Goal: Transaction & Acquisition: Purchase product/service

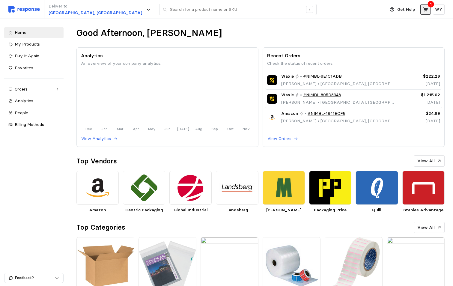
click at [425, 10] on icon at bounding box center [425, 9] width 5 height 4
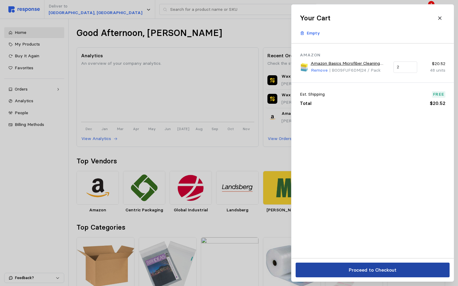
click at [363, 270] on p "Proceed to Checkout" at bounding box center [372, 269] width 48 height 7
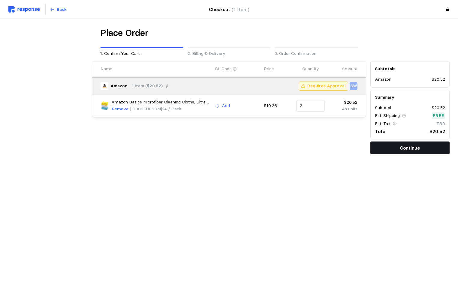
click at [402, 150] on p "Continue" at bounding box center [409, 147] width 20 height 7
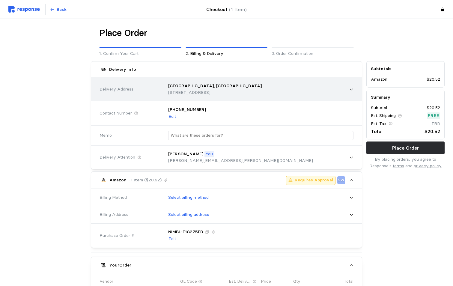
click at [197, 90] on p "[STREET_ADDRESS]" at bounding box center [215, 92] width 94 height 7
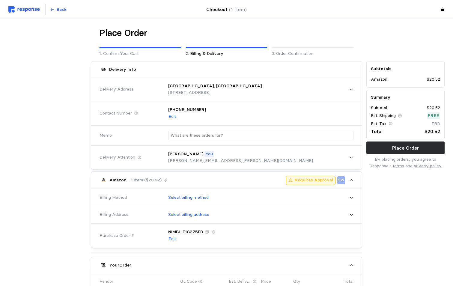
click at [58, 113] on div at bounding box center [47, 225] width 82 height 333
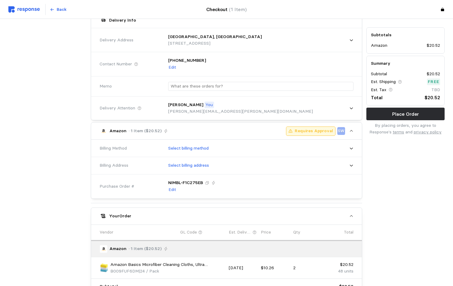
scroll to position [60, 0]
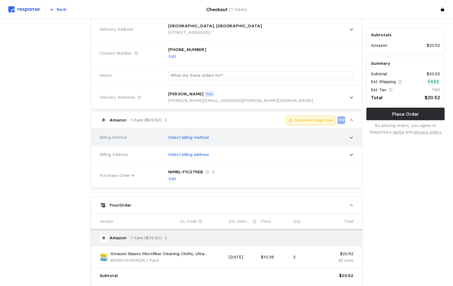
click at [199, 138] on p "Select billing method" at bounding box center [188, 137] width 40 height 7
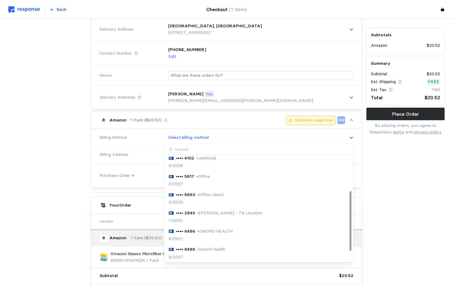
scroll to position [77, 0]
click at [39, 187] on div at bounding box center [47, 165] width 82 height 333
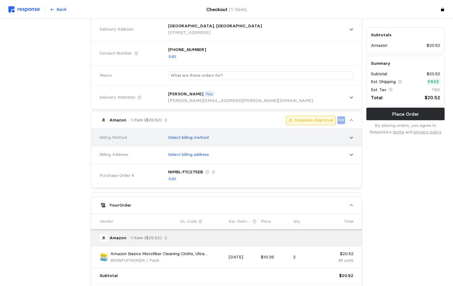
click at [190, 136] on p "Select billing method" at bounding box center [188, 137] width 40 height 7
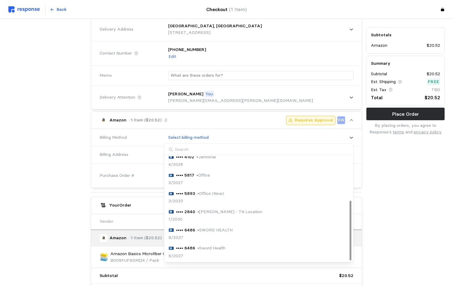
click at [36, 204] on div at bounding box center [47, 165] width 82 height 333
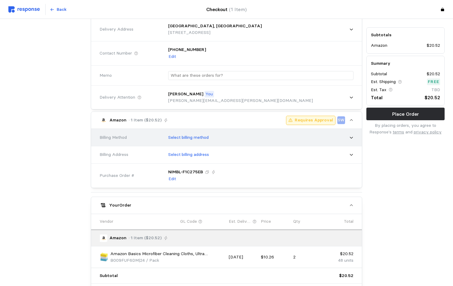
click at [351, 137] on icon at bounding box center [351, 138] width 4 height 4
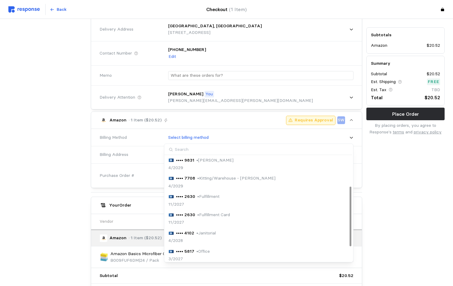
scroll to position [0, 0]
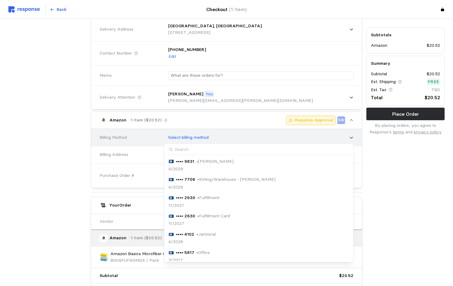
click at [197, 137] on p "Select billing method" at bounding box center [188, 137] width 40 height 7
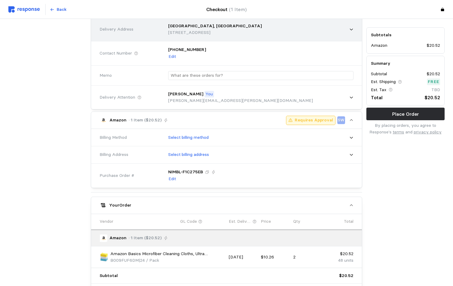
click at [217, 33] on p "[STREET_ADDRESS]" at bounding box center [215, 32] width 94 height 7
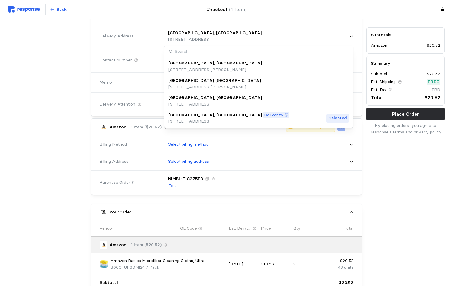
scroll to position [48, 0]
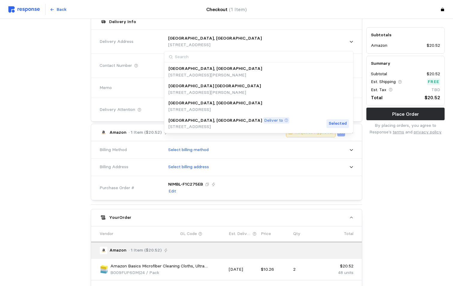
click at [264, 118] on p "Deliver to" at bounding box center [273, 120] width 19 height 7
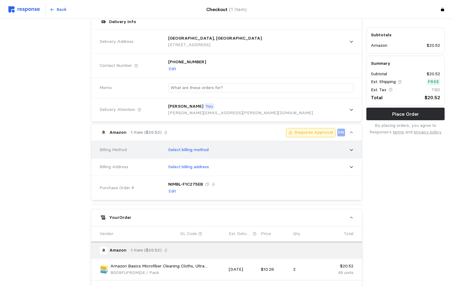
click at [192, 150] on p "Select billing method" at bounding box center [188, 150] width 40 height 7
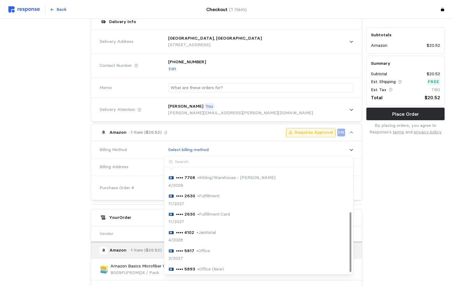
scroll to position [0, 0]
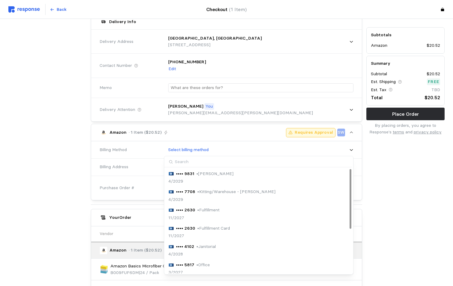
click at [47, 196] on div at bounding box center [47, 177] width 82 height 333
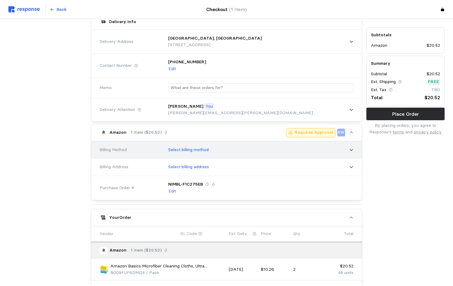
click at [188, 151] on p "Select billing method" at bounding box center [188, 150] width 40 height 7
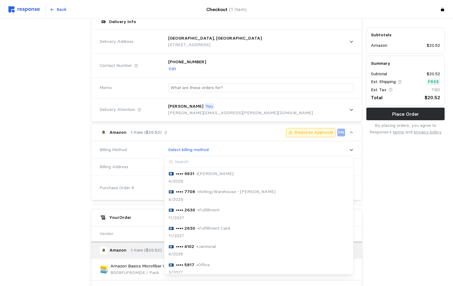
click at [185, 160] on input at bounding box center [258, 161] width 188 height 11
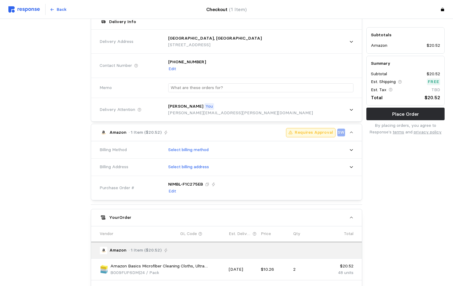
click at [64, 171] on div at bounding box center [47, 177] width 82 height 333
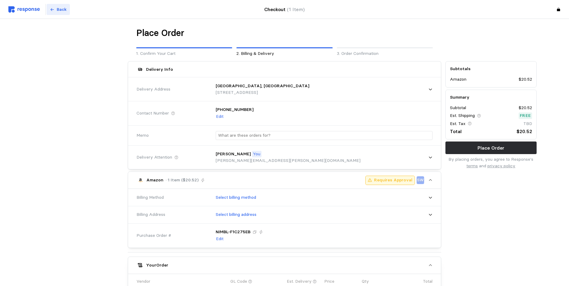
click at [58, 11] on p "Back" at bounding box center [62, 9] width 10 height 7
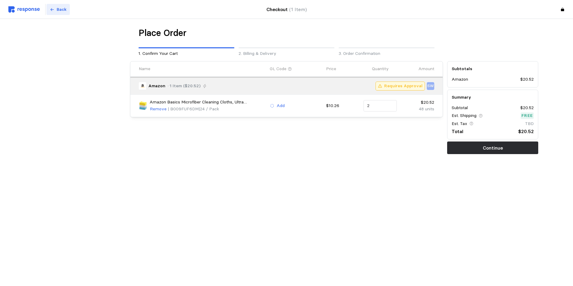
click at [61, 8] on p "Back" at bounding box center [62, 9] width 10 height 7
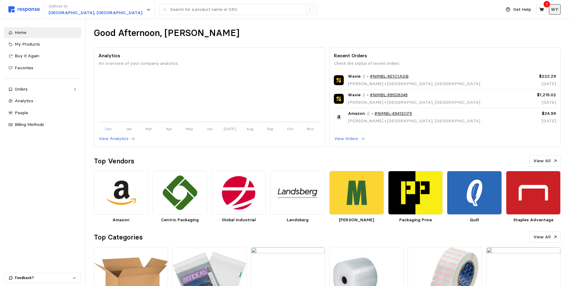
click at [457, 11] on p "WY" at bounding box center [554, 9] width 7 height 7
click at [457, 24] on p "Settings" at bounding box center [537, 23] width 38 height 7
click at [457, 9] on icon at bounding box center [541, 9] width 5 height 4
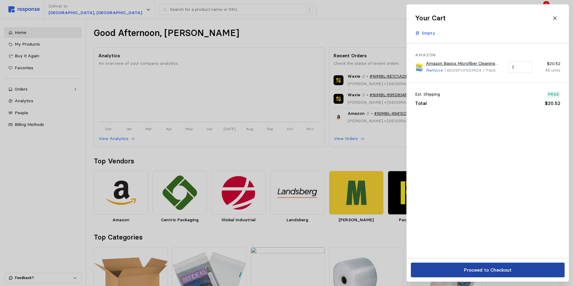
click at [457, 270] on p "Proceed to Checkout" at bounding box center [488, 269] width 48 height 7
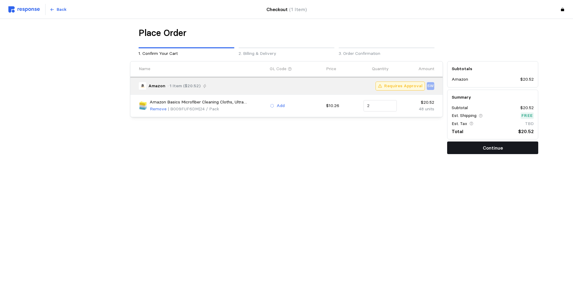
click at [457, 151] on p "Continue" at bounding box center [493, 147] width 20 height 7
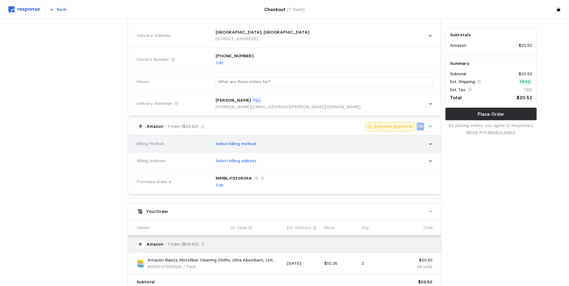
scroll to position [60, 0]
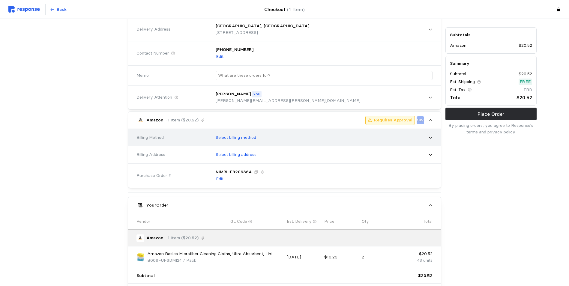
click at [231, 137] on p "Select billing method" at bounding box center [236, 137] width 40 height 7
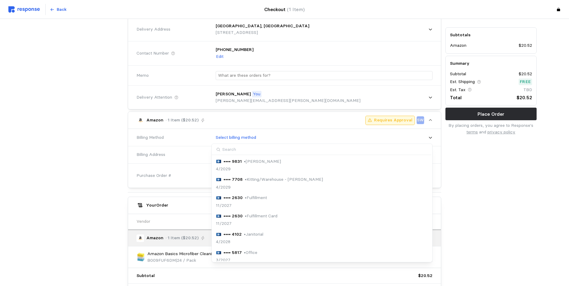
click at [233, 148] on input at bounding box center [321, 149] width 219 height 11
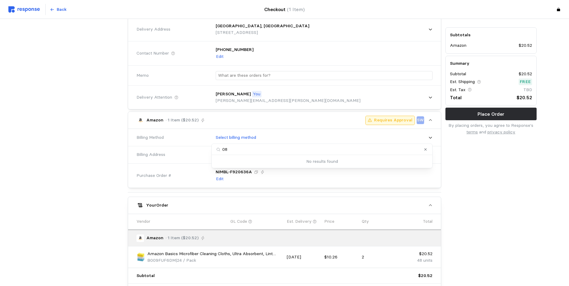
type input "0"
type input "[PERSON_NAME]"
click at [230, 161] on p "•••• 0813" at bounding box center [232, 161] width 18 height 7
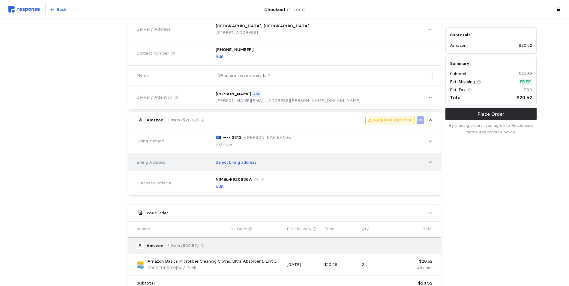
click at [225, 161] on p "Select billing address" at bounding box center [236, 162] width 41 height 7
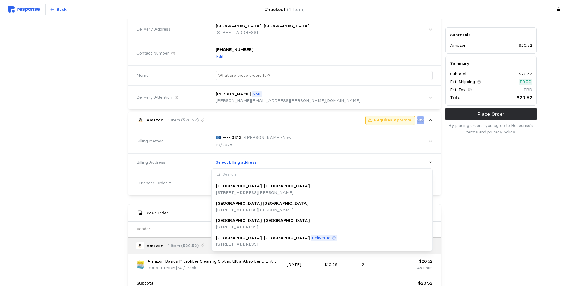
click at [312, 236] on p "Deliver to" at bounding box center [321, 238] width 19 height 7
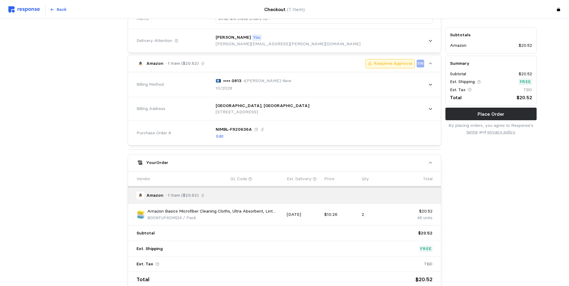
scroll to position [120, 0]
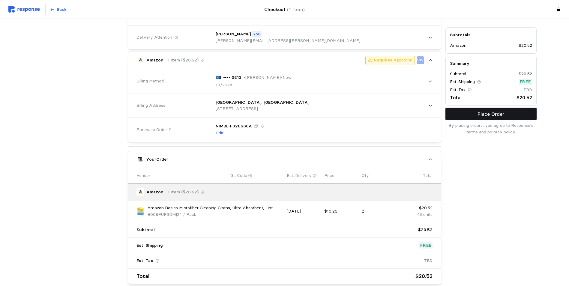
click at [457, 115] on p "Place Order" at bounding box center [490, 113] width 27 height 7
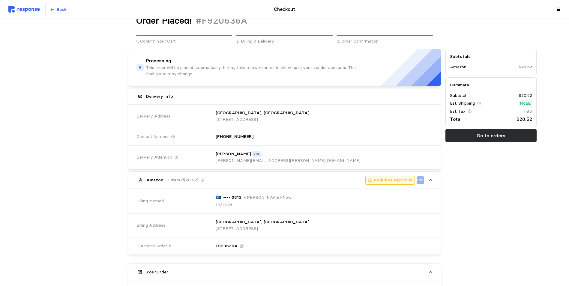
scroll to position [0, 0]
